Goal: Transaction & Acquisition: Book appointment/travel/reservation

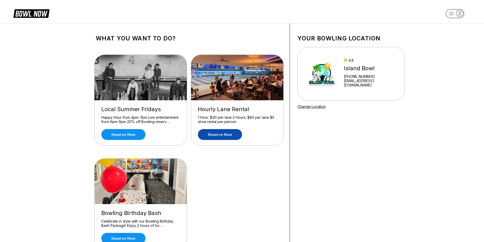
click at [227, 135] on link "Reserve now" at bounding box center [220, 134] width 44 height 11
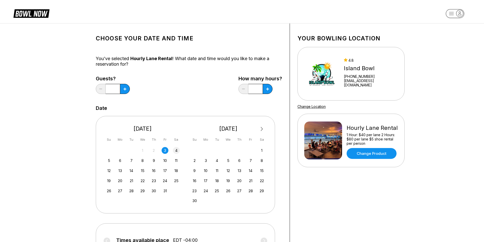
click at [176, 151] on div "4" at bounding box center [176, 150] width 7 height 7
click at [124, 87] on button at bounding box center [125, 89] width 10 height 10
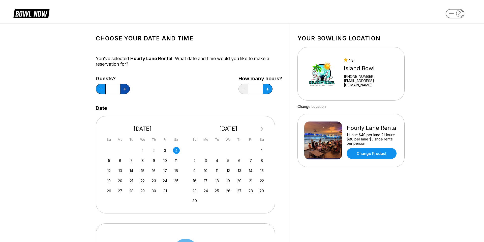
click at [124, 87] on button at bounding box center [125, 89] width 10 height 10
type input "*"
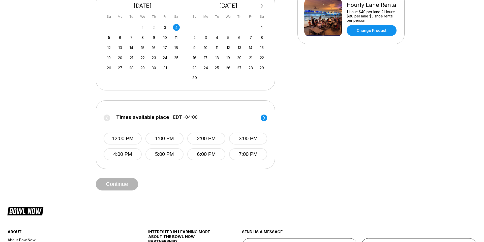
scroll to position [130, 0]
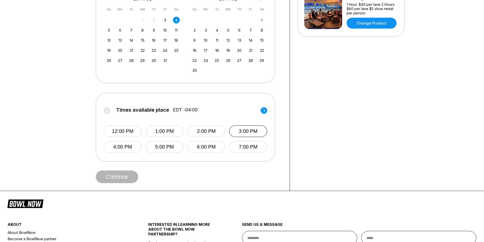
click at [244, 135] on button "3:00 PM" at bounding box center [248, 131] width 38 height 12
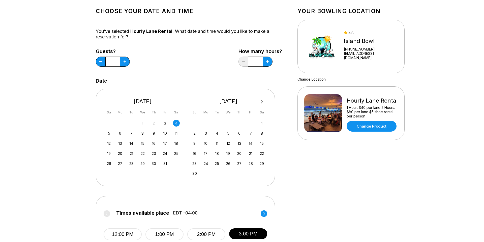
scroll to position [0, 0]
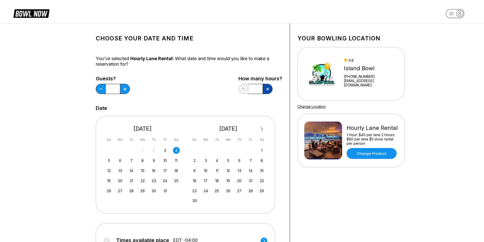
click at [266, 91] on button at bounding box center [268, 89] width 10 height 10
type input "*"
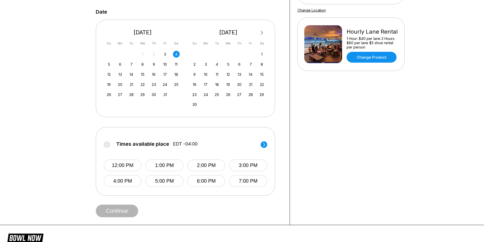
scroll to position [155, 0]
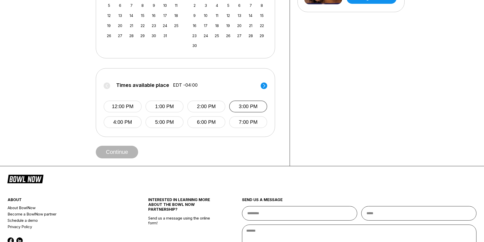
click at [247, 106] on button "3:00 PM" at bounding box center [248, 106] width 38 height 12
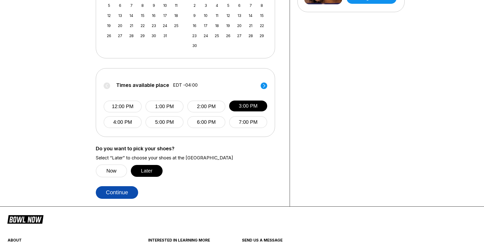
click at [114, 192] on button "Continue" at bounding box center [117, 192] width 42 height 13
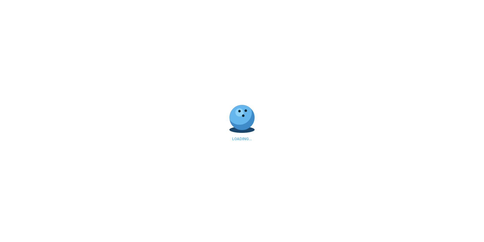
select select "**"
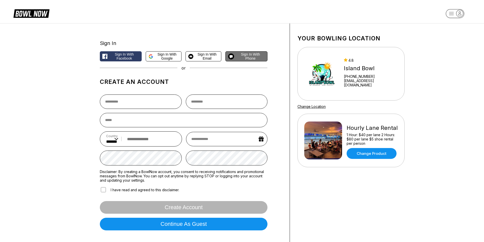
click at [250, 57] on span "Sign in with Phone" at bounding box center [250, 56] width 29 height 8
select select "**"
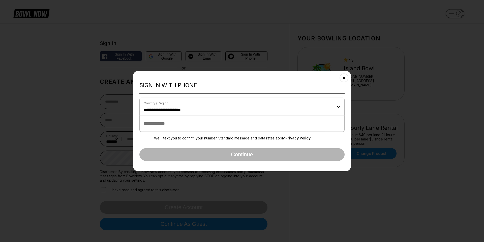
click at [194, 121] on input "tel" at bounding box center [241, 123] width 205 height 16
type input "**********"
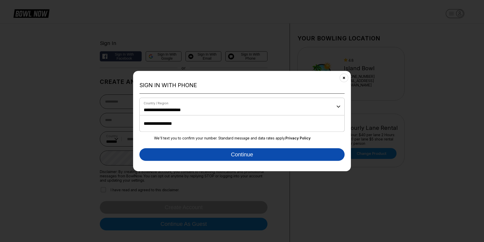
click at [205, 155] on button "Continue" at bounding box center [241, 154] width 205 height 13
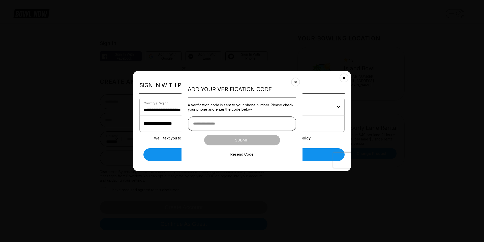
click at [225, 121] on input "text" at bounding box center [242, 123] width 108 height 14
type input "******"
click at [251, 137] on button "Submit" at bounding box center [242, 140] width 76 height 10
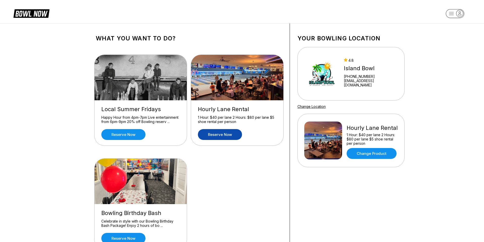
click at [227, 136] on link "Reserve now" at bounding box center [220, 134] width 44 height 11
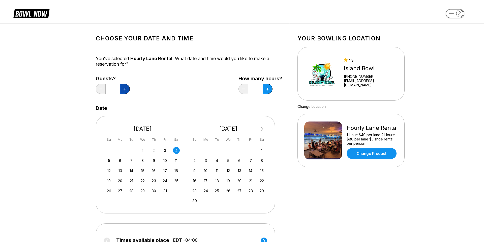
click at [122, 91] on button at bounding box center [125, 89] width 10 height 10
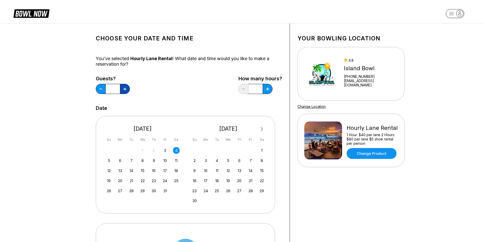
click at [122, 91] on button at bounding box center [125, 89] width 10 height 10
type input "*"
click at [267, 88] on icon at bounding box center [267, 89] width 3 height 3
type input "*"
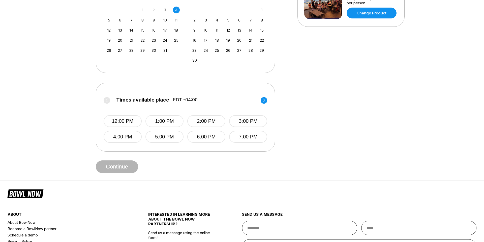
scroll to position [175, 0]
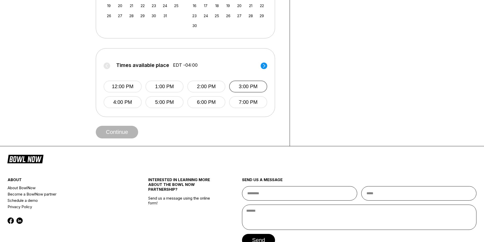
click at [236, 86] on button "3:00 PM" at bounding box center [248, 86] width 38 height 12
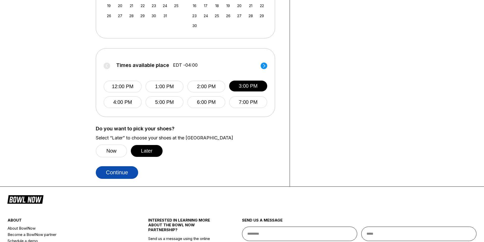
click at [116, 175] on button "Continue" at bounding box center [117, 172] width 42 height 13
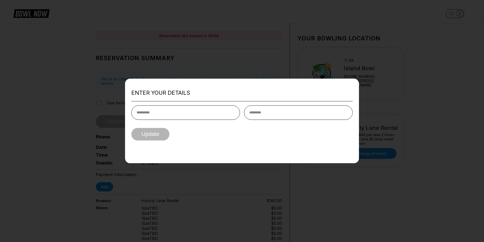
click at [166, 110] on input "text" at bounding box center [185, 112] width 109 height 14
type input "*****"
click at [267, 111] on input "text" at bounding box center [298, 112] width 109 height 14
type input "*******"
click at [153, 137] on button "Update" at bounding box center [150, 134] width 38 height 13
